Goal: Contribute content: Contribute content

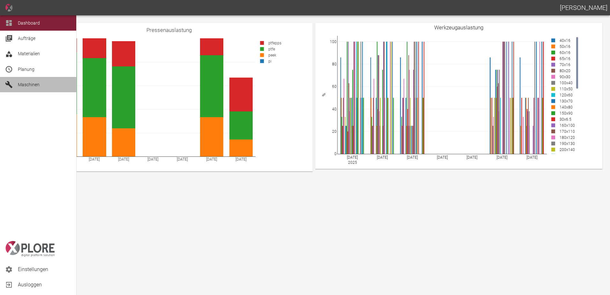
click at [25, 82] on span "Maschinen" at bounding box center [29, 84] width 22 height 5
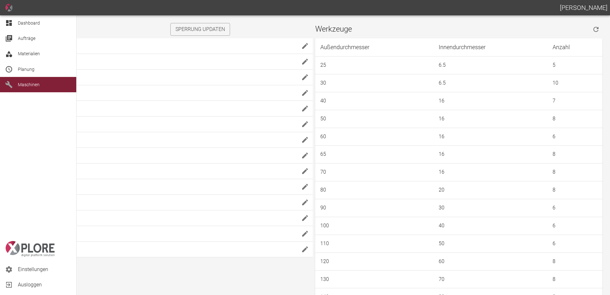
click at [29, 49] on div "Materialien" at bounding box center [38, 53] width 76 height 15
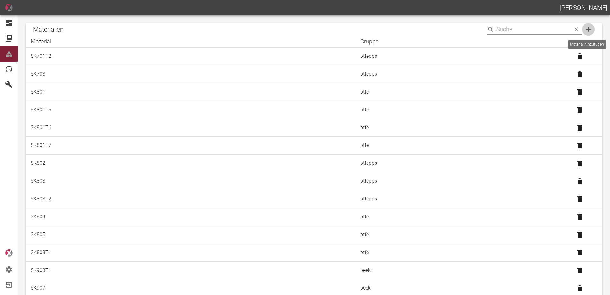
click at [587, 28] on icon "Material hinzufügen" at bounding box center [588, 29] width 4 height 4
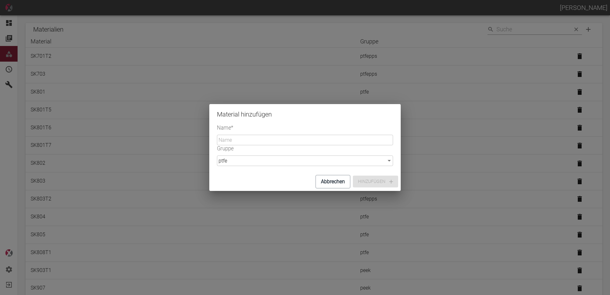
click at [284, 140] on input "Name *" at bounding box center [305, 140] width 176 height 11
type input "SK930"
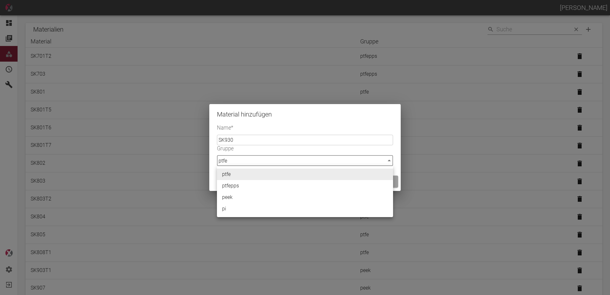
click at [368, 158] on body "[PERSON_NAME] Dashboard Aufträge Materialien Planung Maschinen Einstellungen Au…" at bounding box center [305, 147] width 610 height 295
click at [260, 194] on li "peek" at bounding box center [305, 196] width 176 height 11
type input "peek"
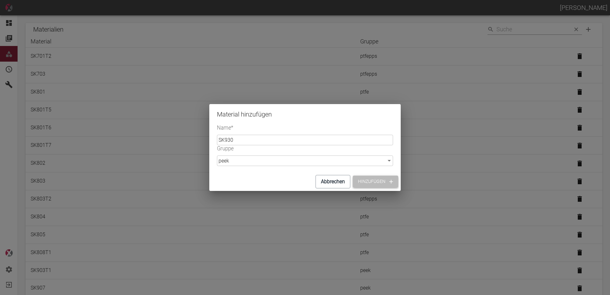
click at [377, 182] on button "Hinzufügen" at bounding box center [375, 181] width 45 height 12
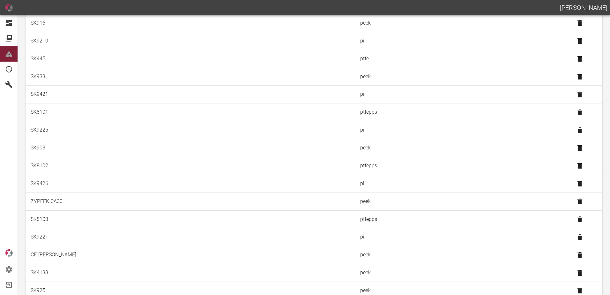
scroll to position [542, 0]
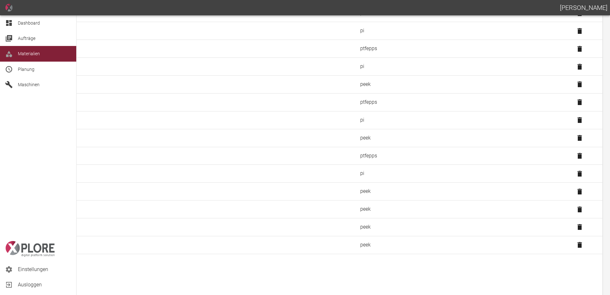
click at [8, 23] on icon at bounding box center [9, 23] width 6 height 6
